Goal: Transaction & Acquisition: Purchase product/service

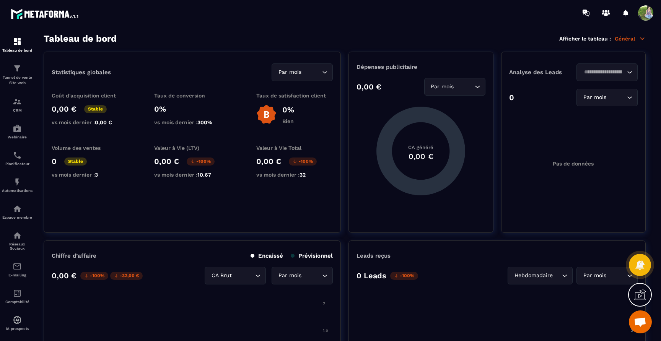
scroll to position [4996, 0]
click at [30, 65] on div "Tunnel de vente Site web" at bounding box center [17, 75] width 31 height 22
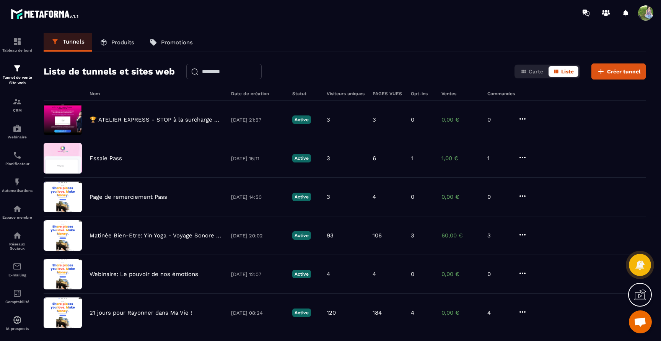
click at [117, 42] on p "Produits" at bounding box center [122, 42] width 23 height 7
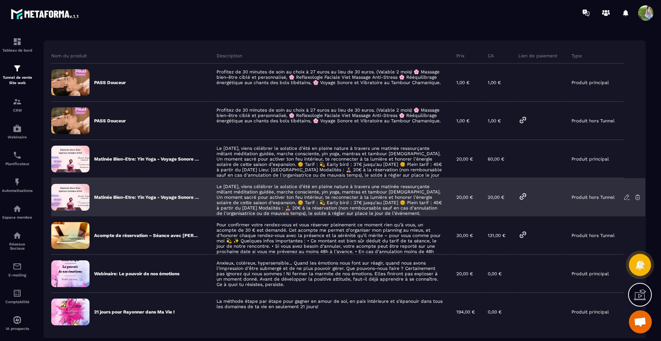
scroll to position [54, 0]
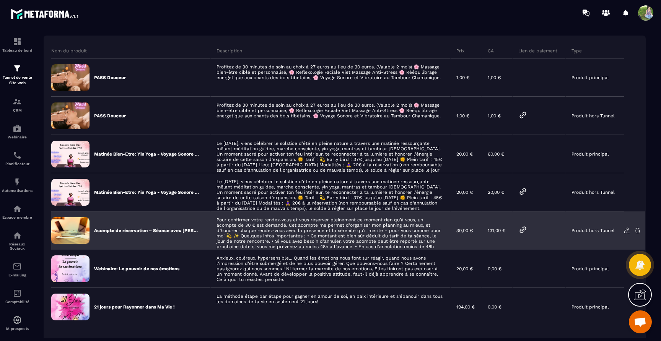
click at [523, 230] on icon at bounding box center [522, 229] width 9 height 9
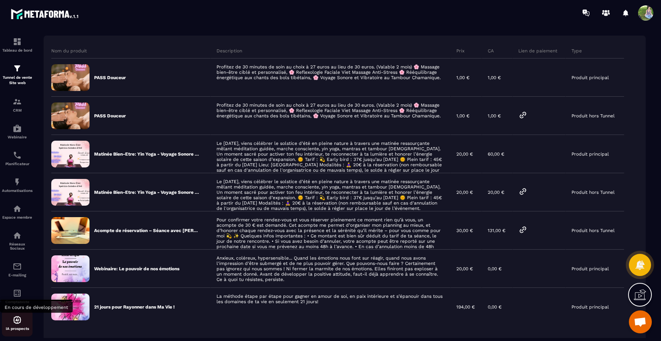
scroll to position [12, 0]
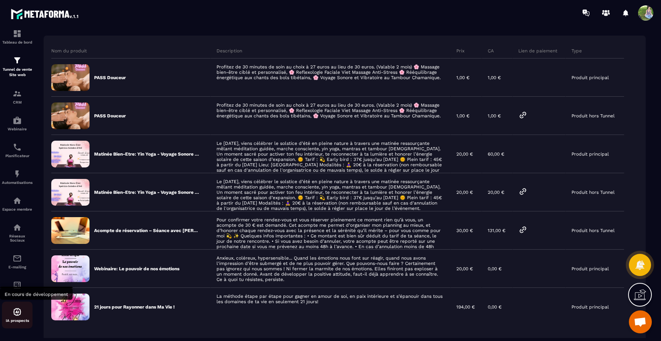
click at [16, 324] on div "IA prospects" at bounding box center [17, 315] width 31 height 27
click at [18, 312] on img at bounding box center [17, 312] width 9 height 9
click at [17, 238] on p "Réseaux Sociaux" at bounding box center [17, 238] width 31 height 8
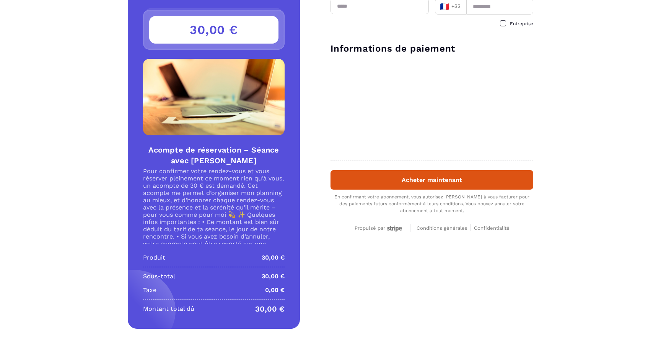
scroll to position [68, 0]
